Goal: Task Accomplishment & Management: Use online tool/utility

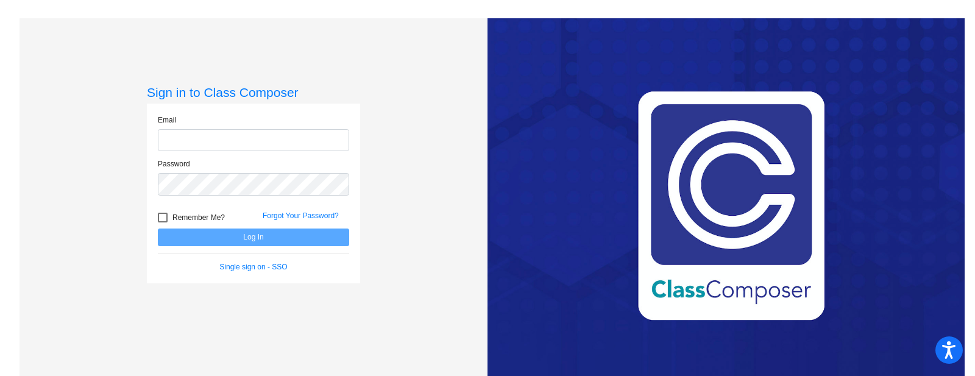
type input "[PERSON_NAME][EMAIL_ADDRESS][PERSON_NAME][DOMAIN_NAME]"
click at [247, 238] on button "Log In" at bounding box center [253, 237] width 191 height 18
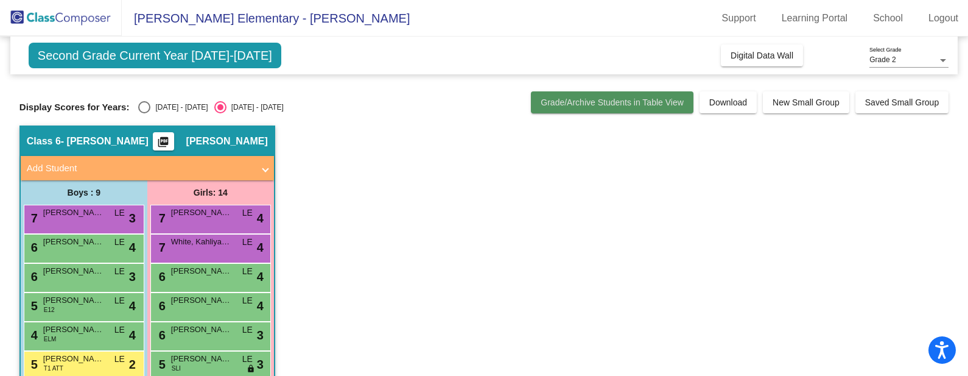
click at [627, 99] on span "Grade/Archive Students in Table View" at bounding box center [612, 102] width 143 height 10
